Goal: Check status: Check status

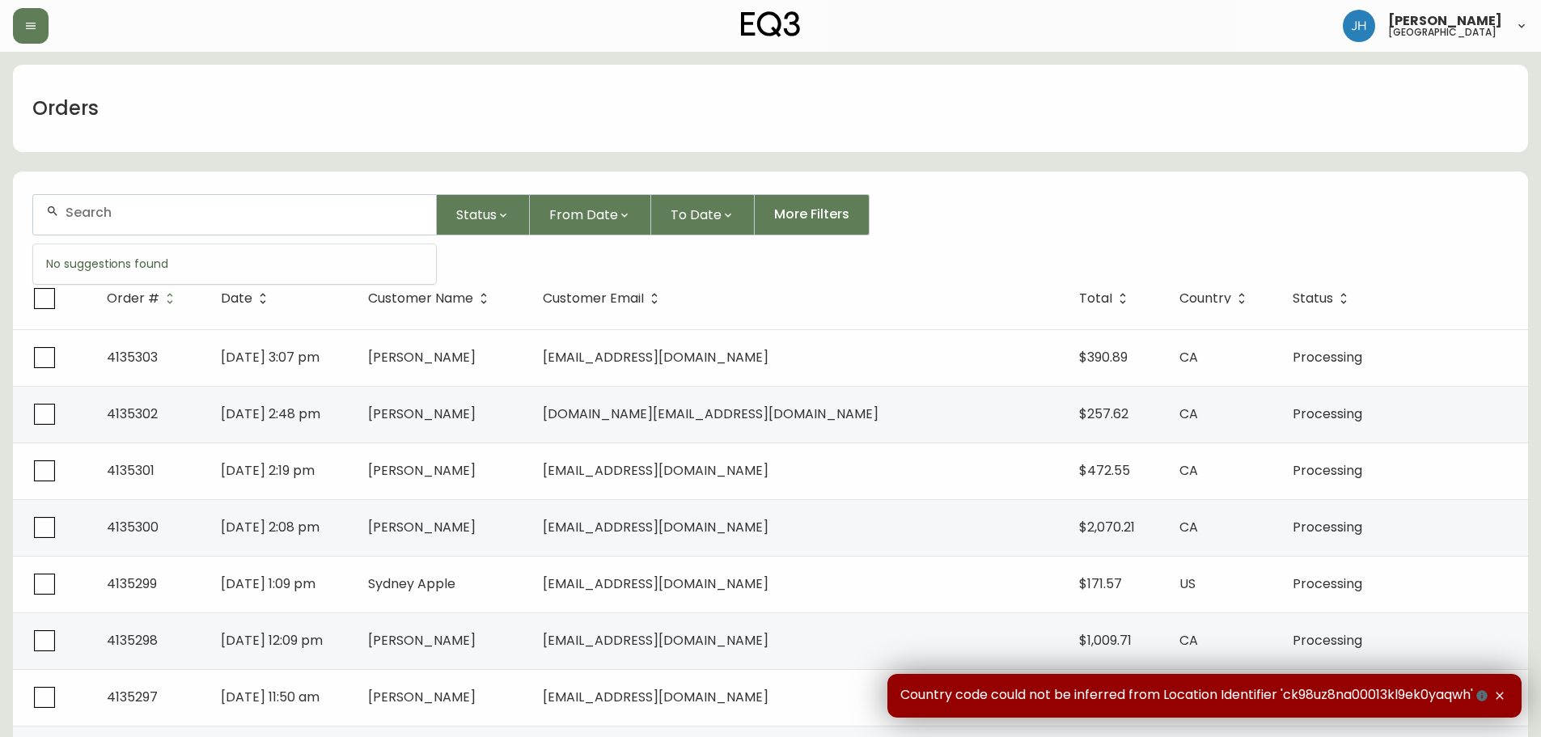
click at [199, 219] on input "text" at bounding box center [244, 212] width 357 height 15
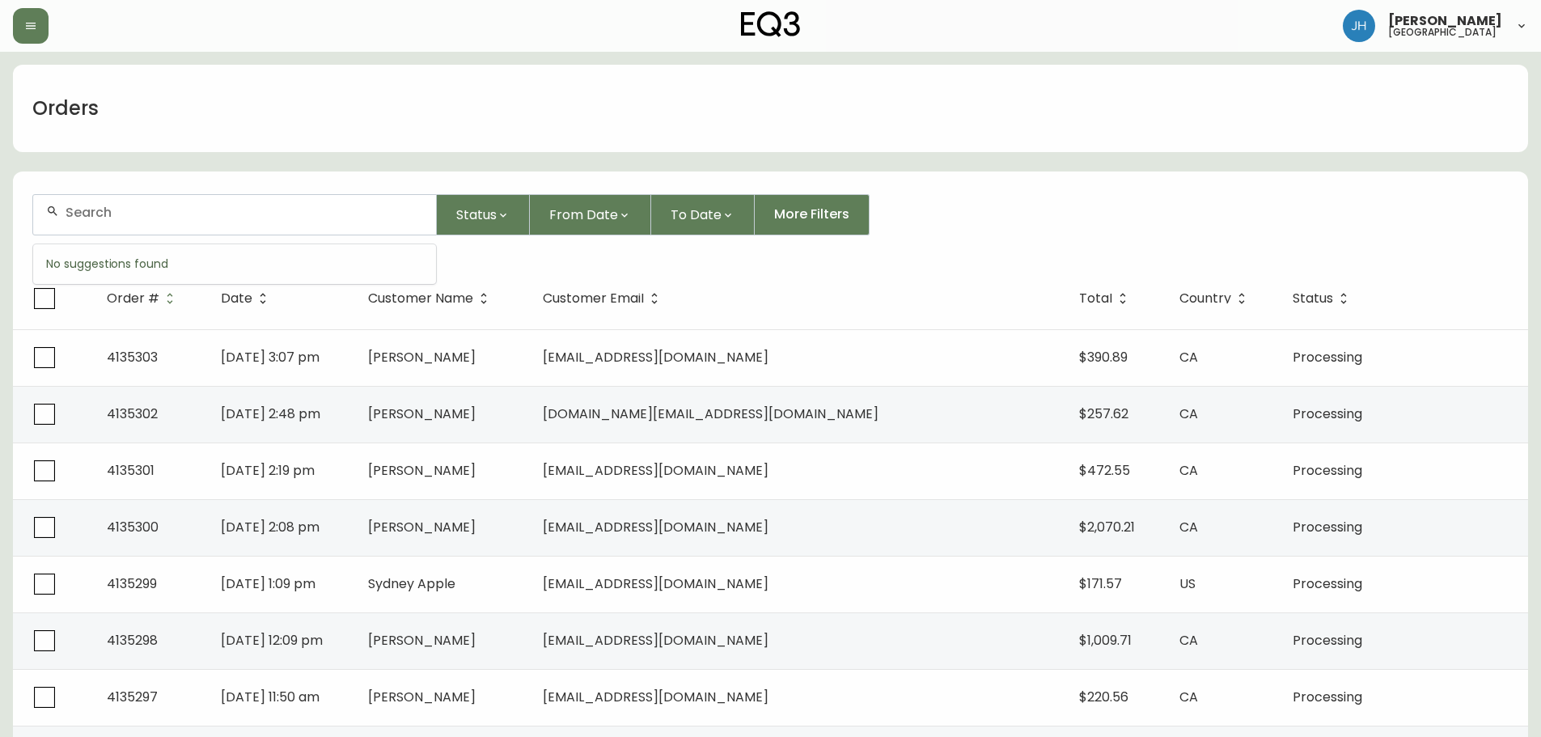
paste input "4135040"
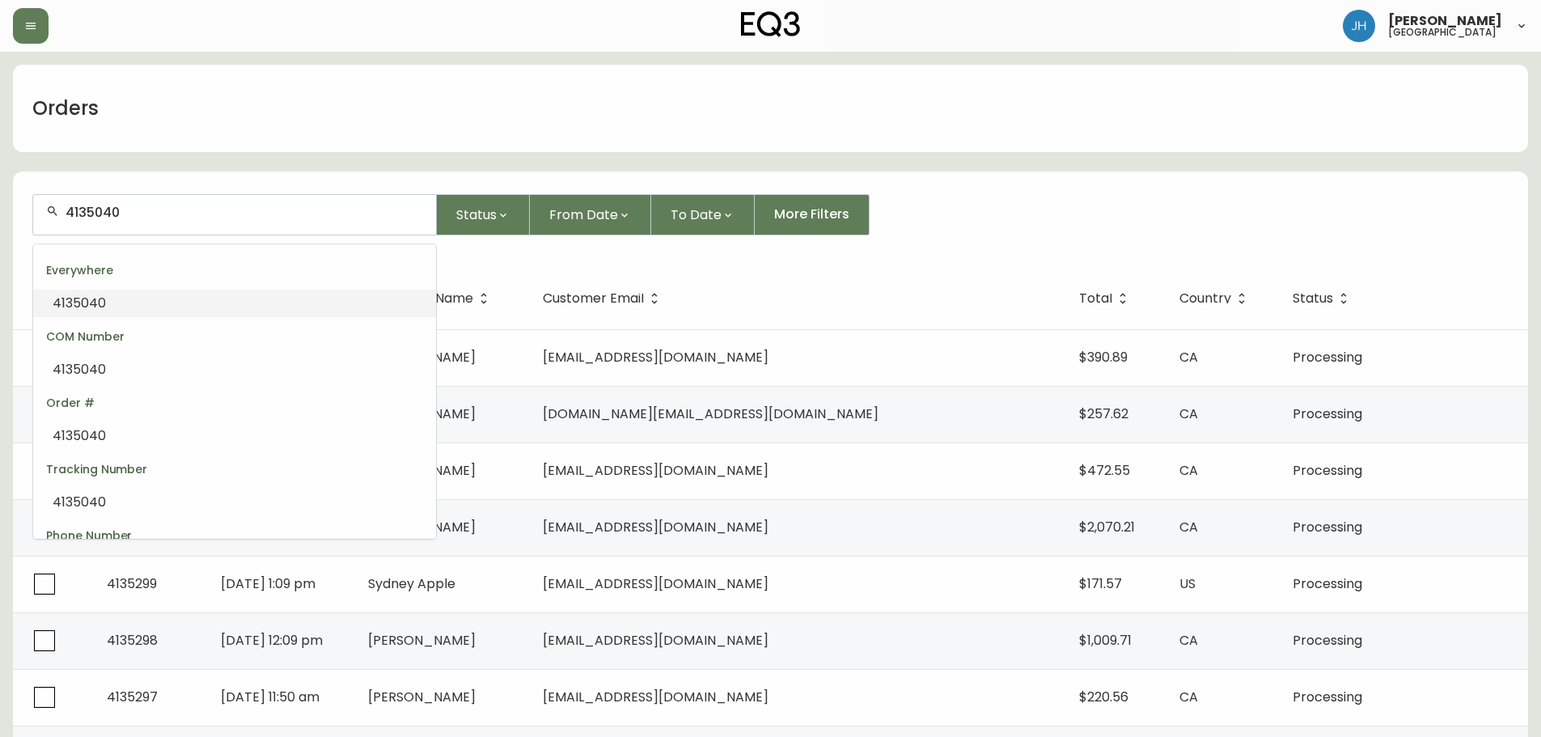
click at [217, 307] on li "4135040" at bounding box center [234, 303] width 403 height 27
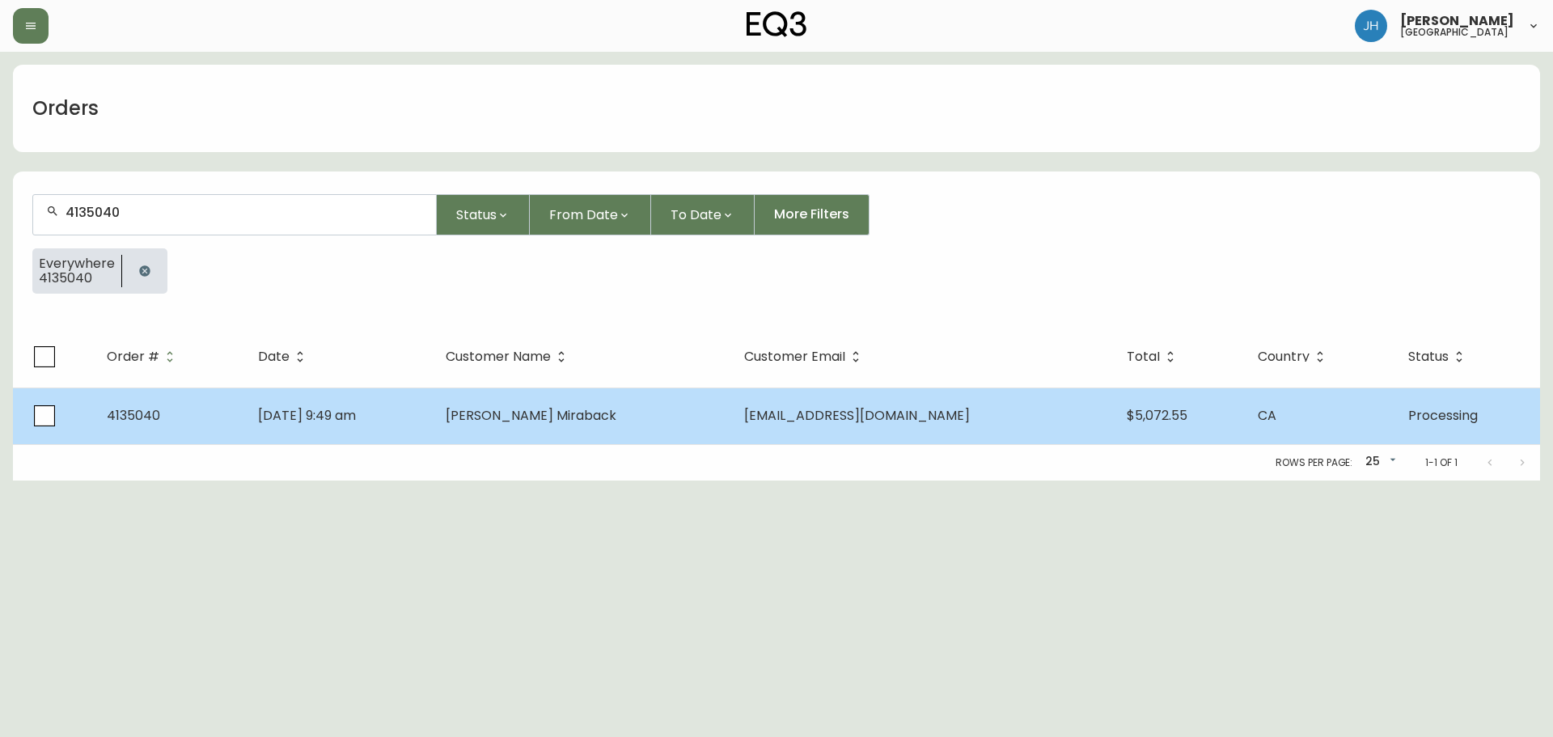
type input "4135040"
click at [433, 414] on td "[DATE] 9:49 am" at bounding box center [339, 415] width 188 height 57
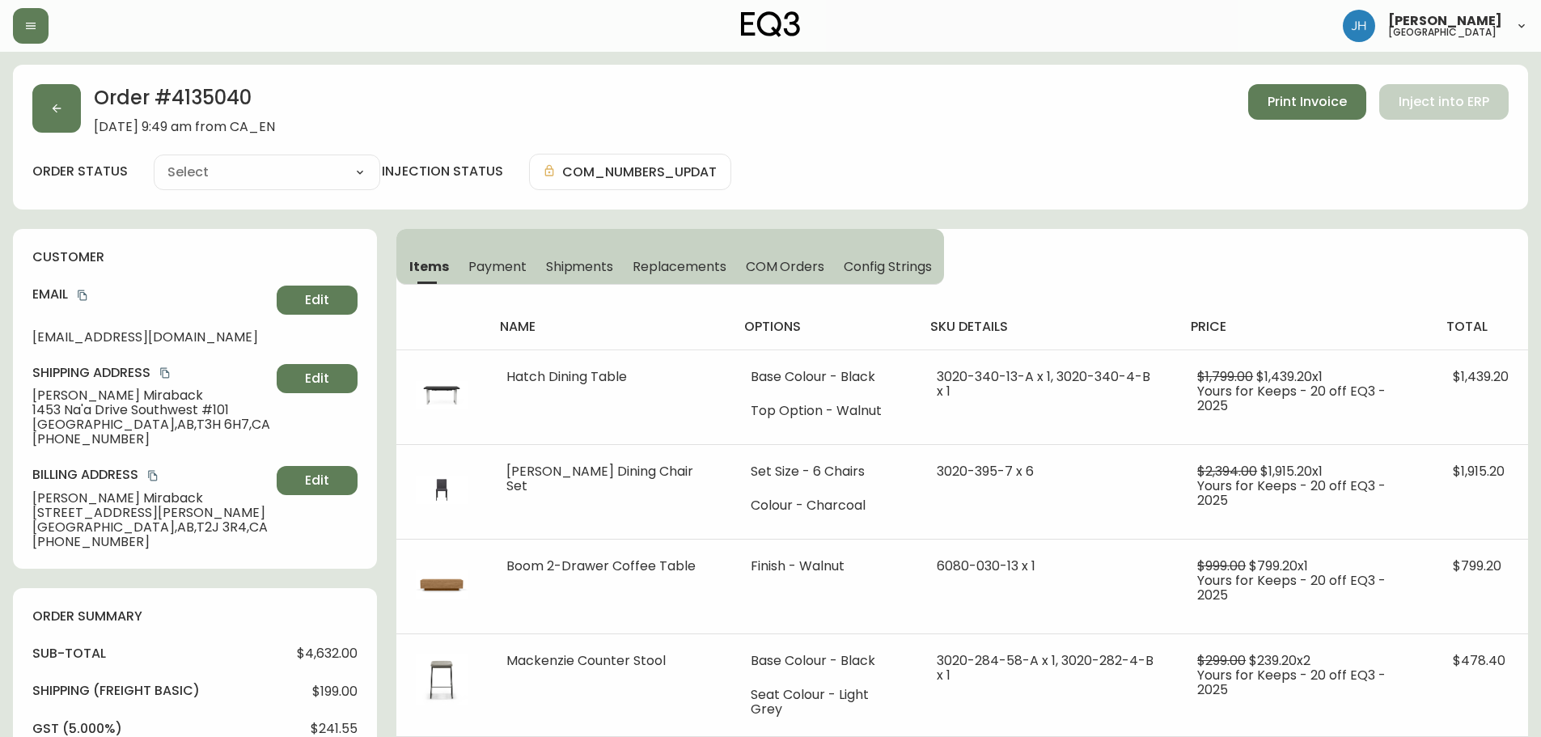
type input "Processing"
select select "PROCESSING"
click at [161, 257] on h4 "customer" at bounding box center [194, 257] width 325 height 18
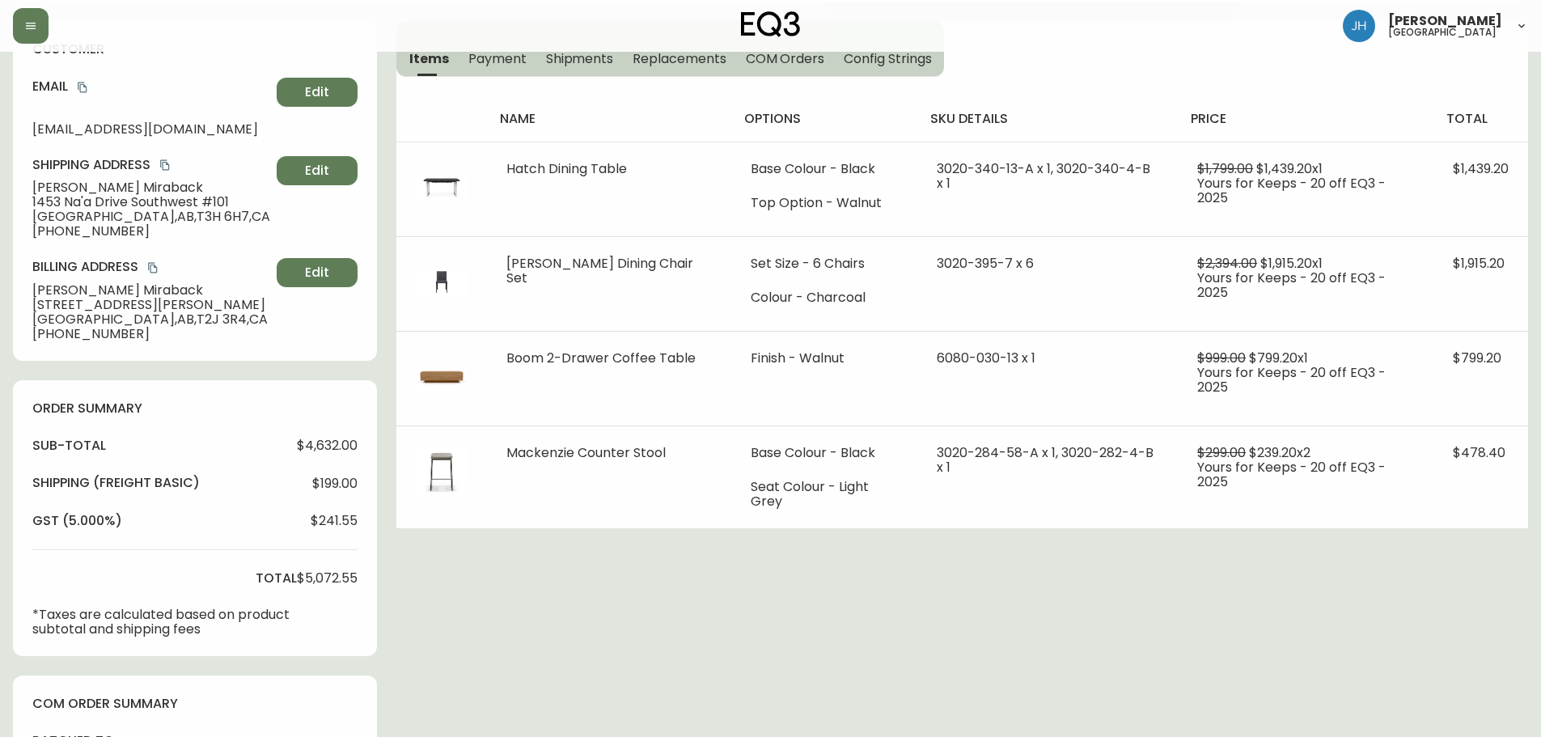
scroll to position [243, 0]
